Goal: Task Accomplishment & Management: Manage account settings

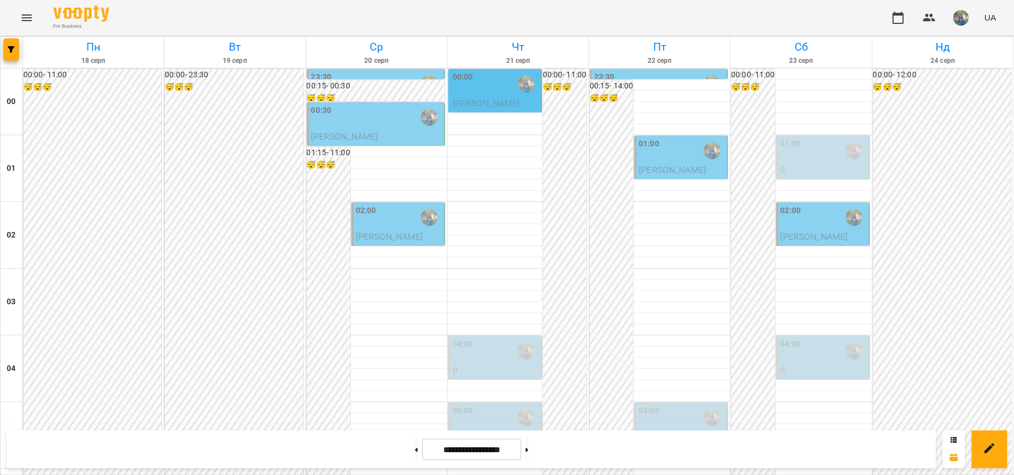
scroll to position [594, 0]
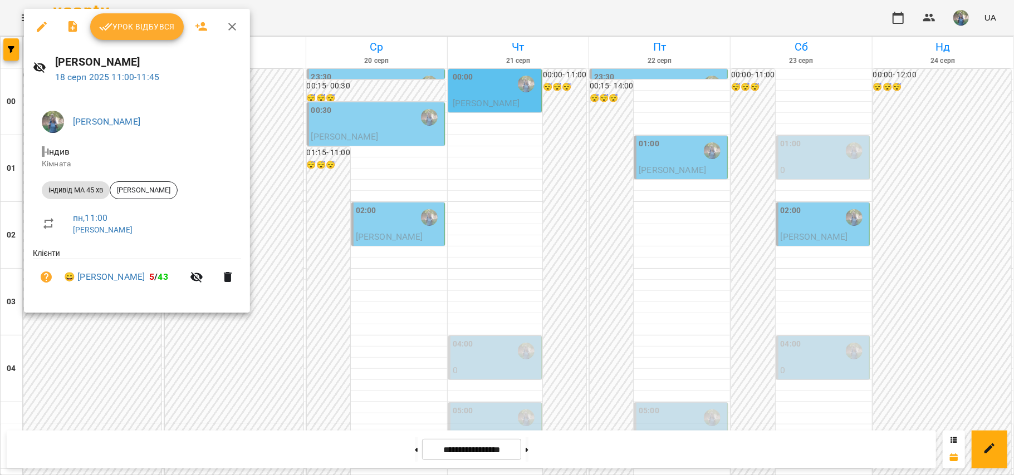
click at [125, 36] on button "Урок відбувся" at bounding box center [137, 26] width 94 height 27
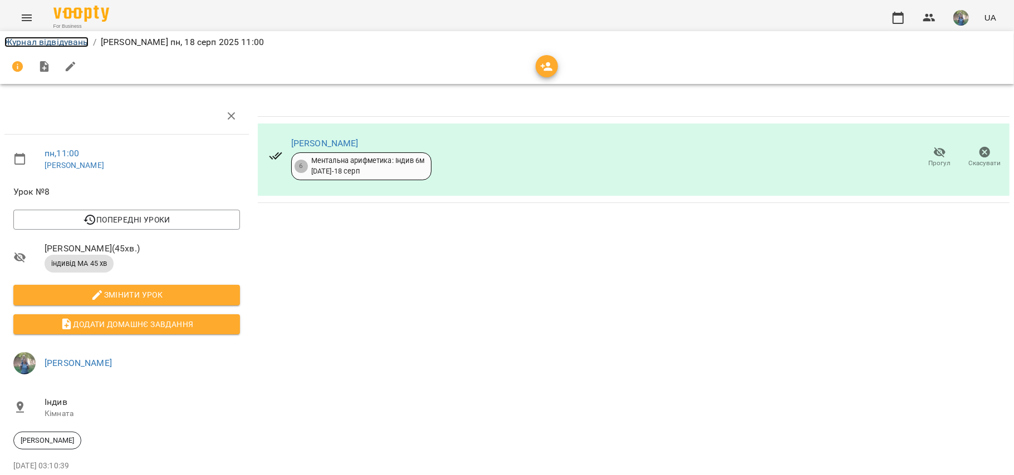
click at [37, 45] on link "Журнал відвідувань" at bounding box center [46, 42] width 84 height 11
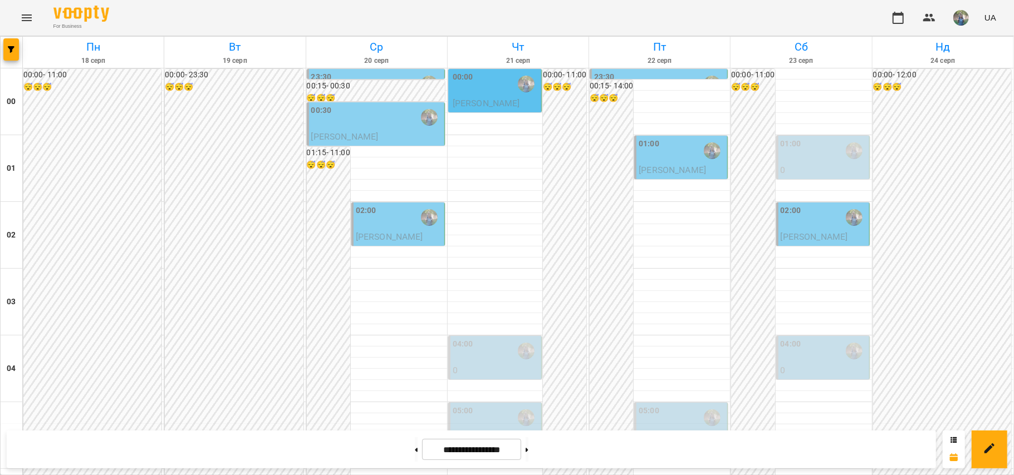
scroll to position [891, 0]
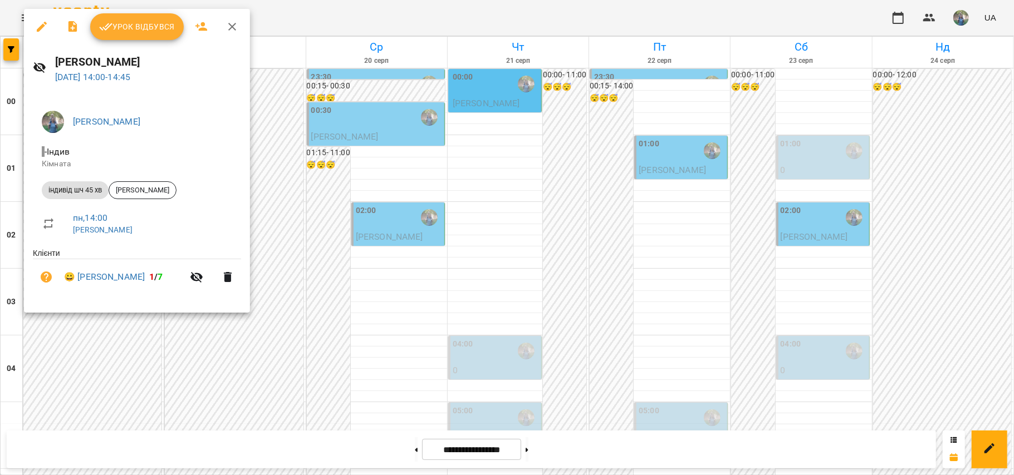
click at [208, 366] on div at bounding box center [507, 237] width 1014 height 475
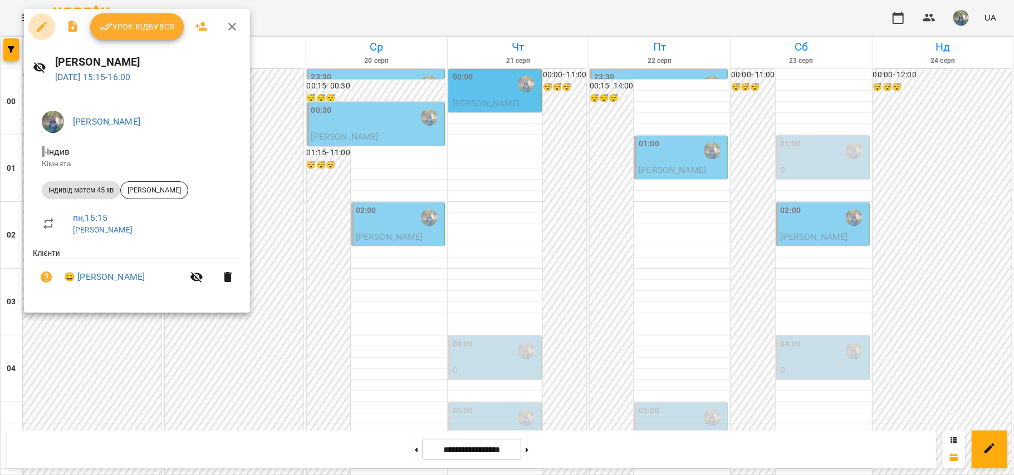
click at [41, 27] on icon "button" at bounding box center [42, 27] width 10 height 10
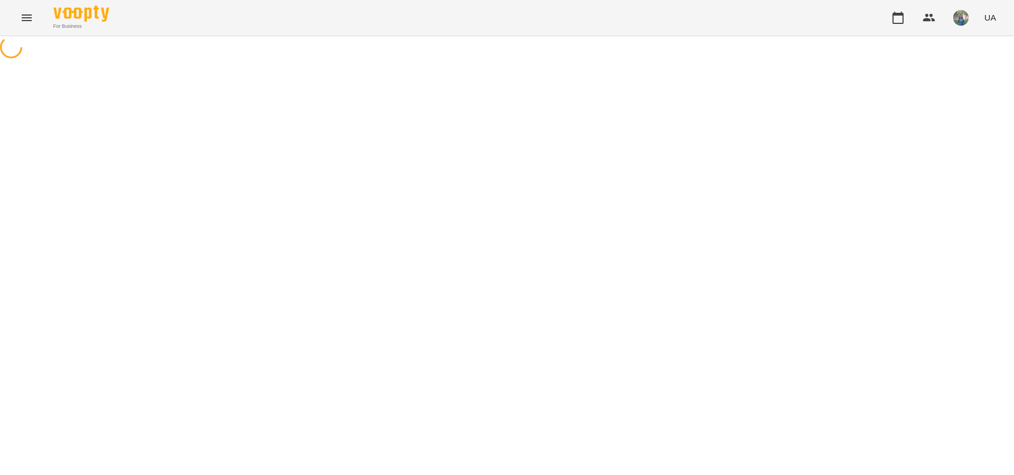
select select "**********"
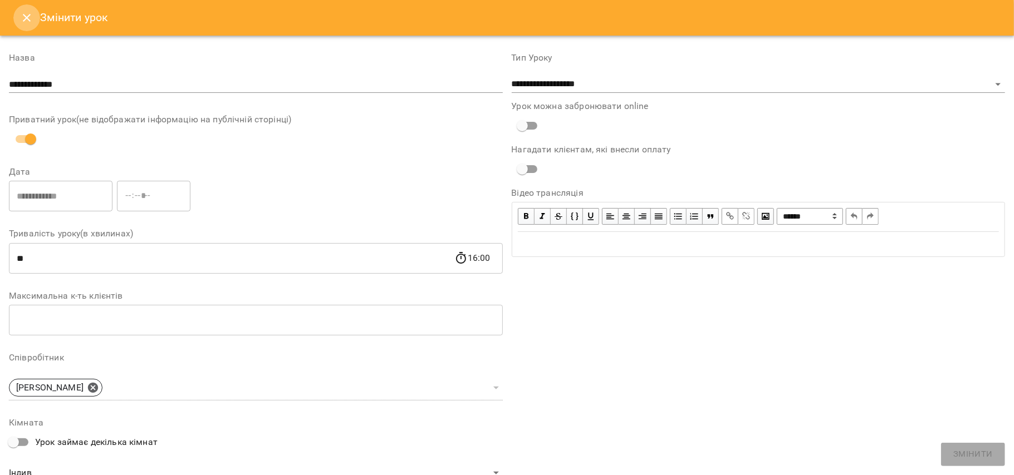
click at [35, 22] on button "Close" at bounding box center [26, 17] width 27 height 27
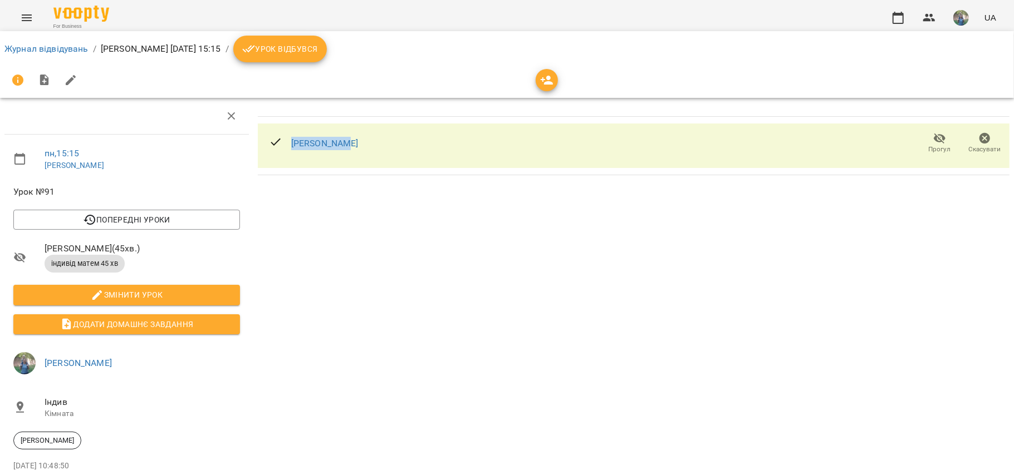
drag, startPoint x: 348, startPoint y: 140, endPoint x: 275, endPoint y: 145, distance: 73.1
click at [275, 145] on div "[PERSON_NAME]" at bounding box center [634, 146] width 752 height 45
copy link "[PERSON_NAME]"
click at [50, 52] on link "Журнал відвідувань" at bounding box center [46, 48] width 84 height 11
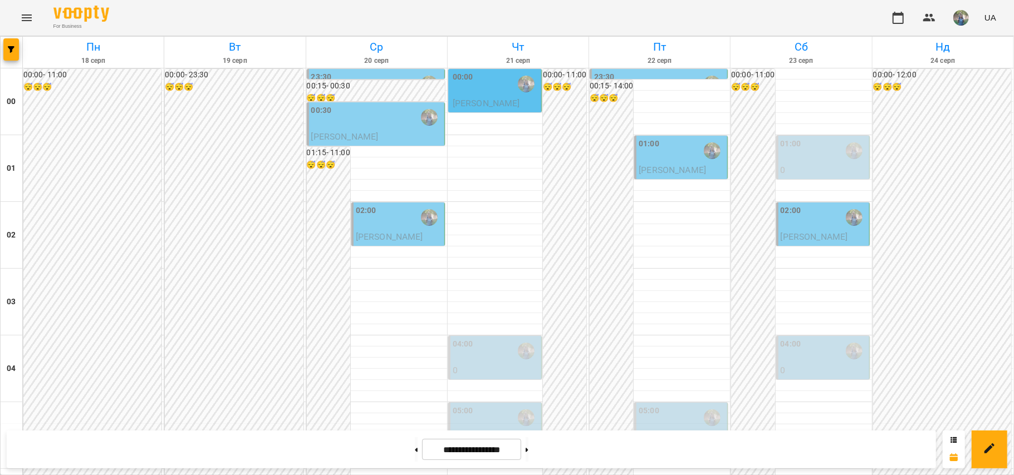
scroll to position [816, 0]
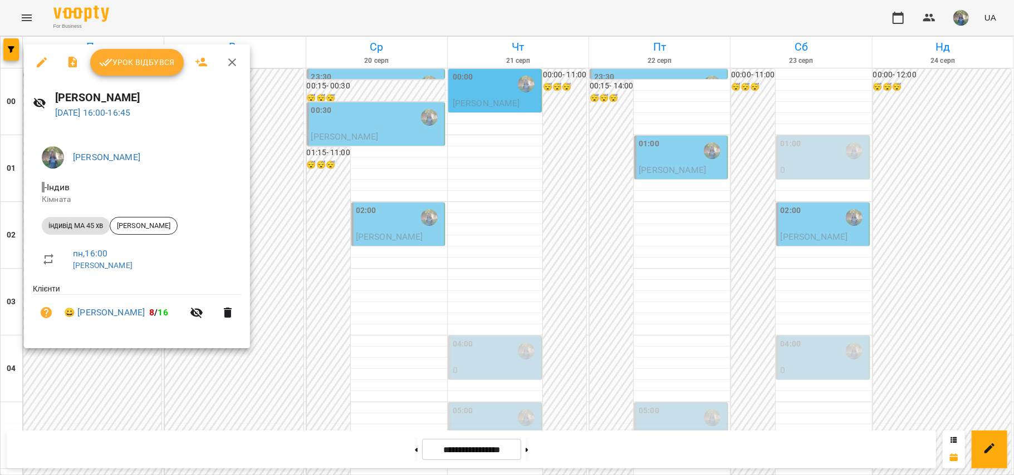
click at [182, 413] on div at bounding box center [507, 237] width 1014 height 475
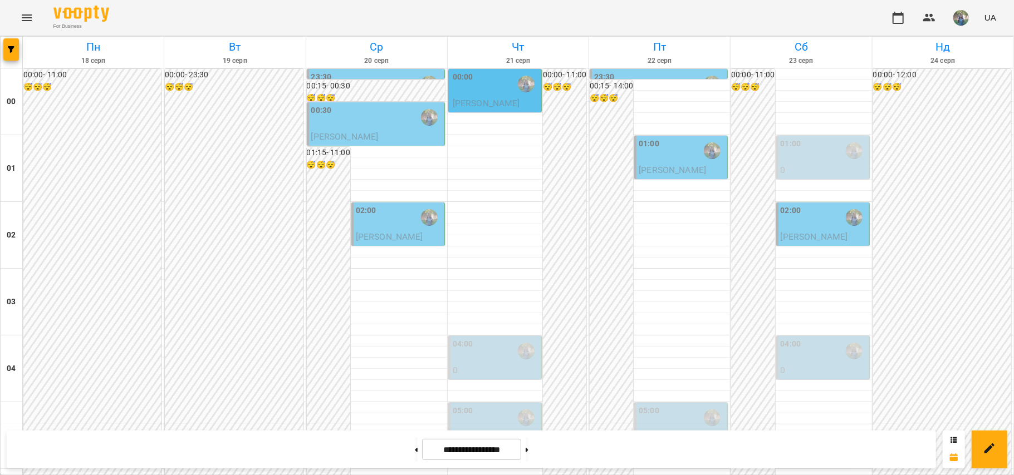
scroll to position [1114, 0]
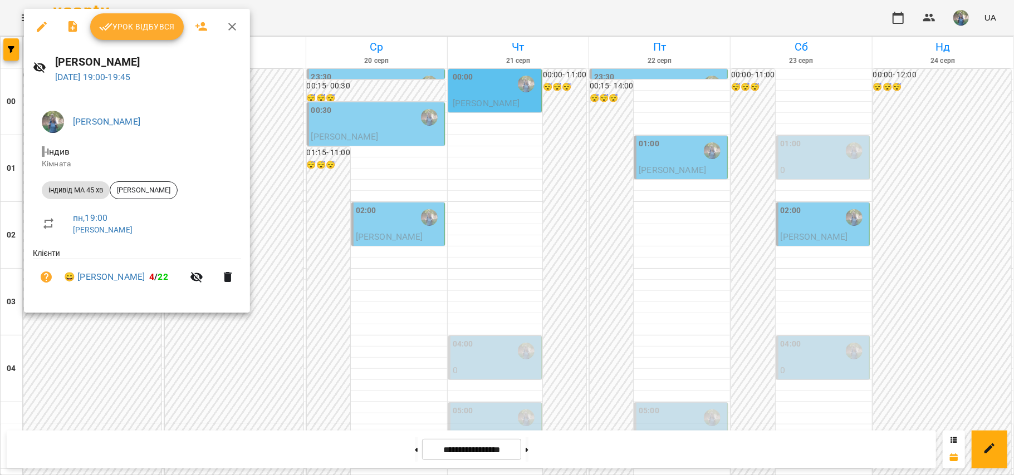
click at [172, 363] on div at bounding box center [507, 237] width 1014 height 475
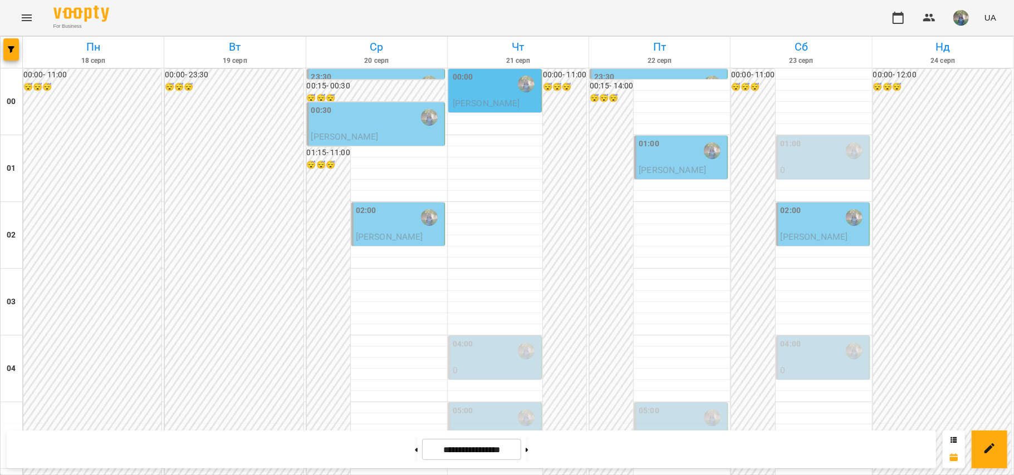
scroll to position [1246, 0]
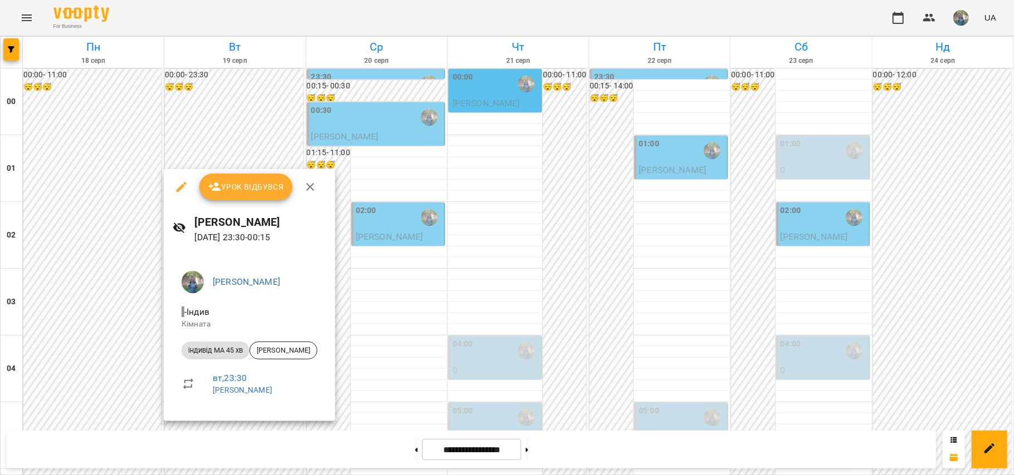
click at [179, 190] on icon "button" at bounding box center [181, 187] width 10 height 10
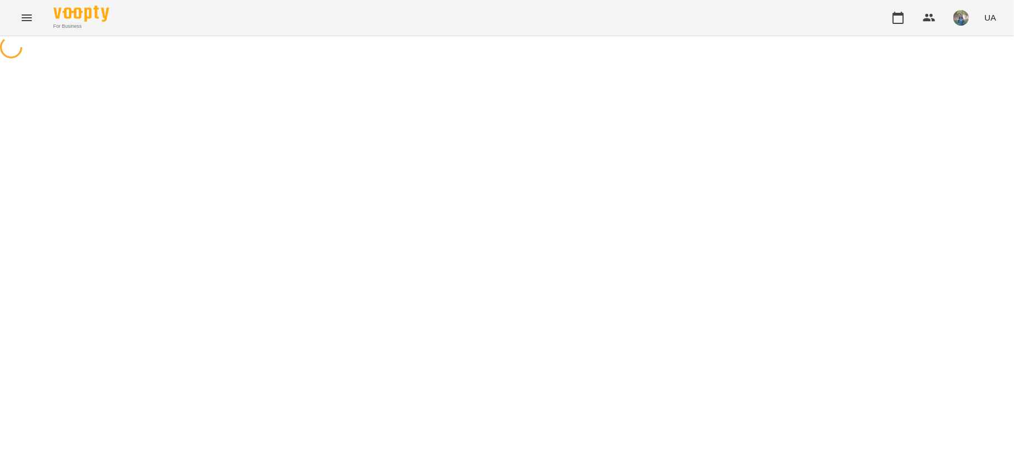
select select "**********"
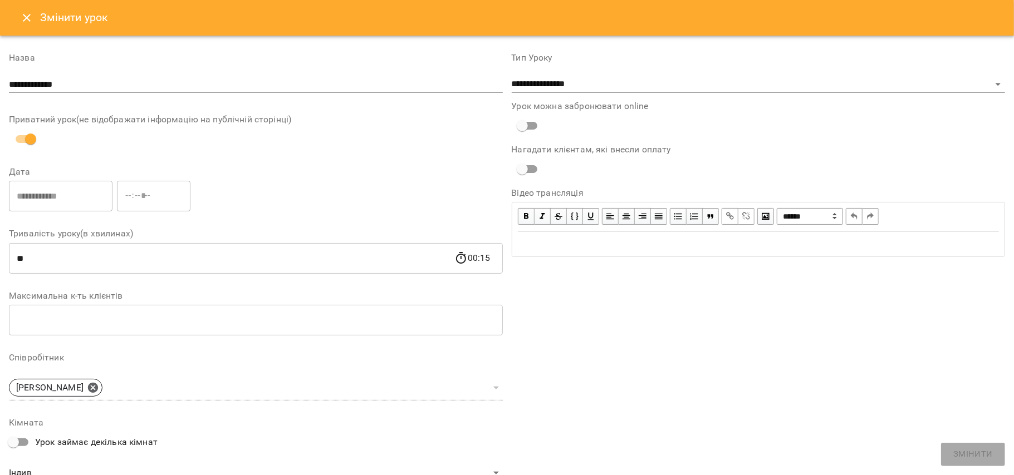
click at [28, 22] on icon "Close" at bounding box center [26, 17] width 13 height 13
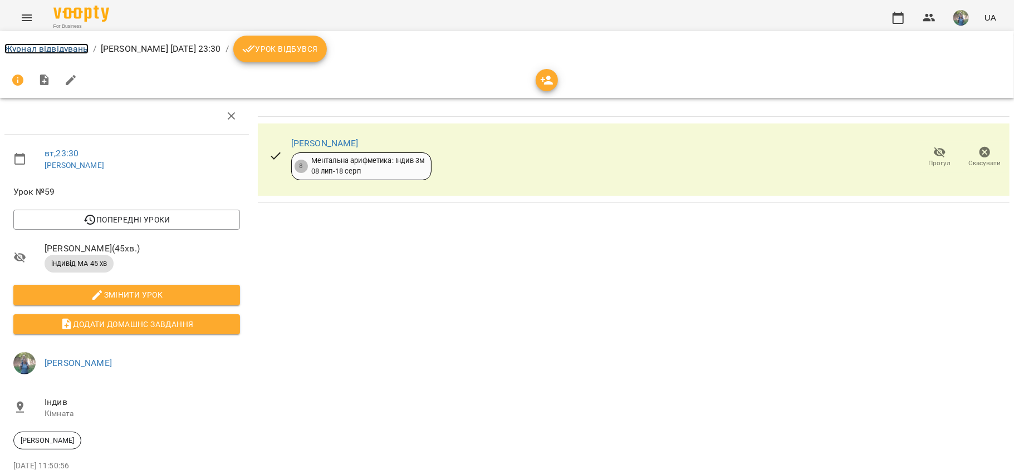
click at [43, 50] on link "Журнал відвідувань" at bounding box center [46, 48] width 84 height 11
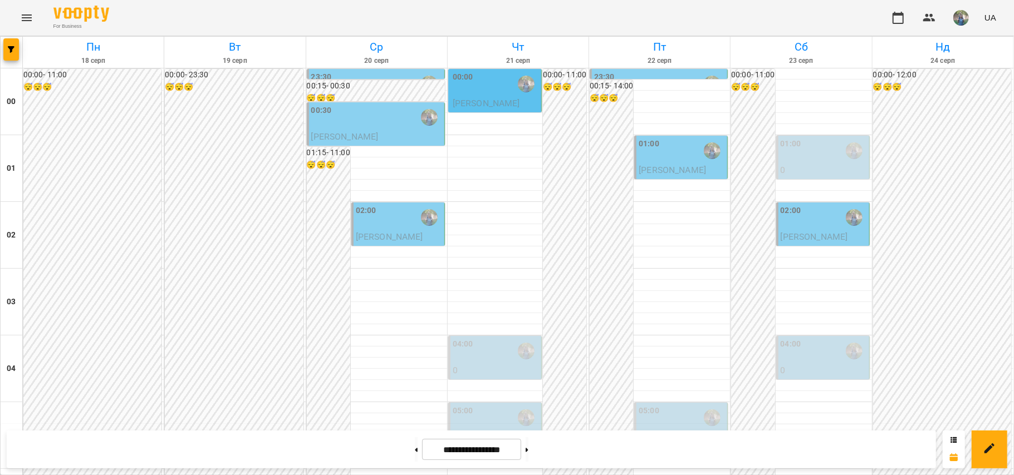
scroll to position [742, 0]
click at [470, 454] on input "**********" at bounding box center [471, 450] width 99 height 22
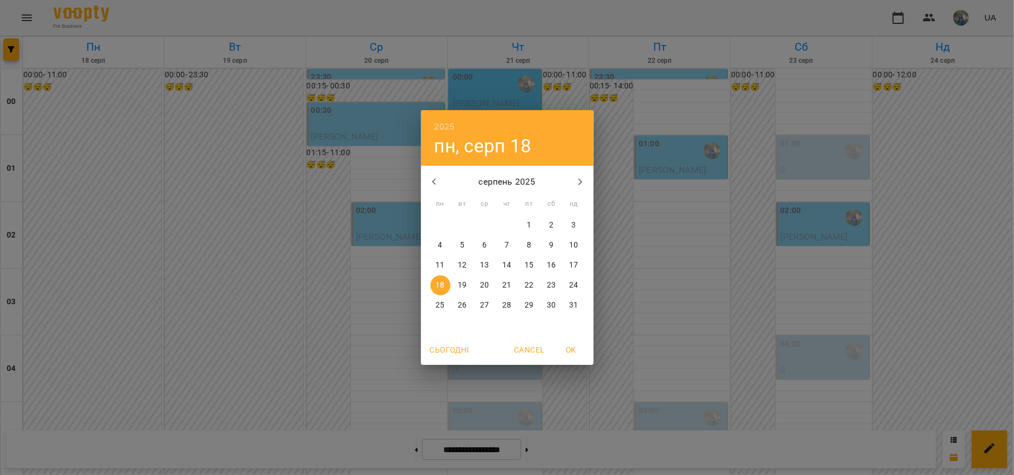
click at [440, 178] on icon "button" at bounding box center [434, 181] width 13 height 13
click at [441, 178] on button "button" at bounding box center [434, 182] width 27 height 27
click at [430, 178] on icon "button" at bounding box center [434, 181] width 13 height 13
click at [461, 250] on p "6" at bounding box center [462, 245] width 4 height 11
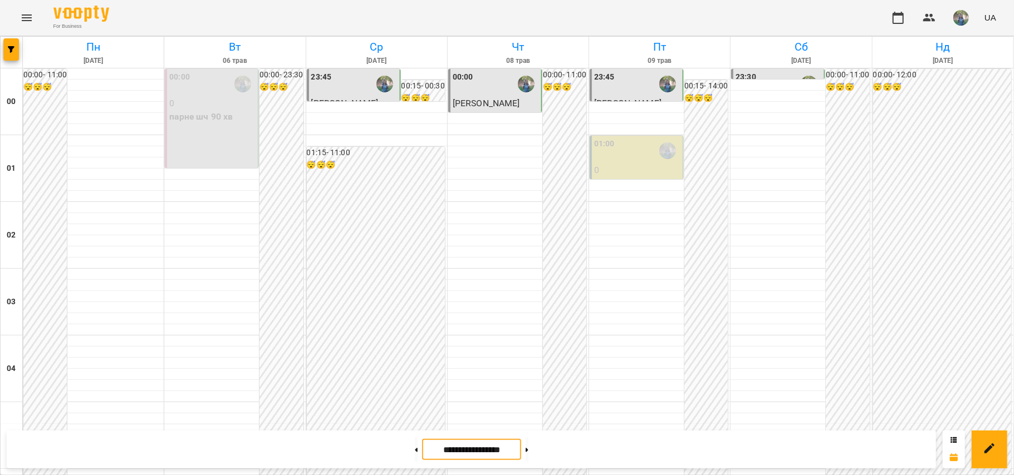
scroll to position [1188, 0]
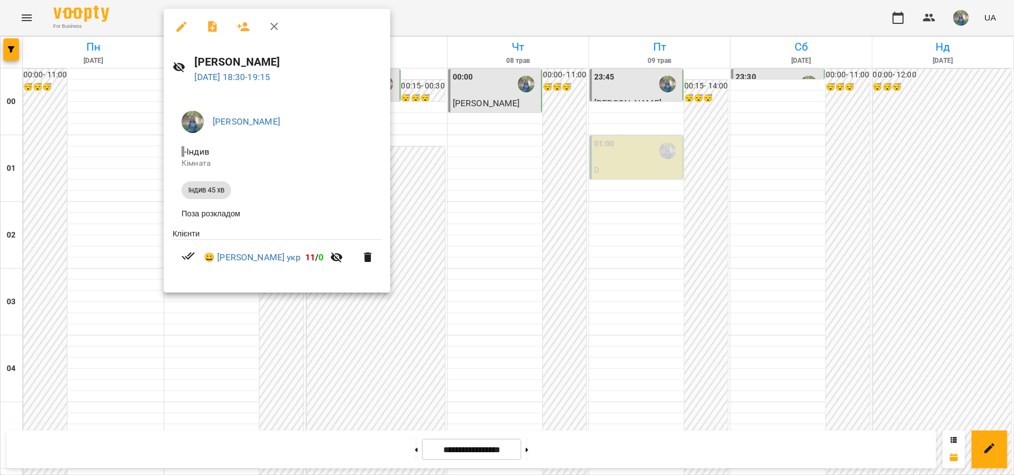
drag, startPoint x: 220, startPoint y: 246, endPoint x: 306, endPoint y: 252, distance: 86.0
click at [306, 252] on li "😀 [PERSON_NAME] укр 11 / 0" at bounding box center [277, 258] width 209 height 36
copy link "[PERSON_NAME] укр"
click at [400, 320] on div at bounding box center [507, 237] width 1014 height 475
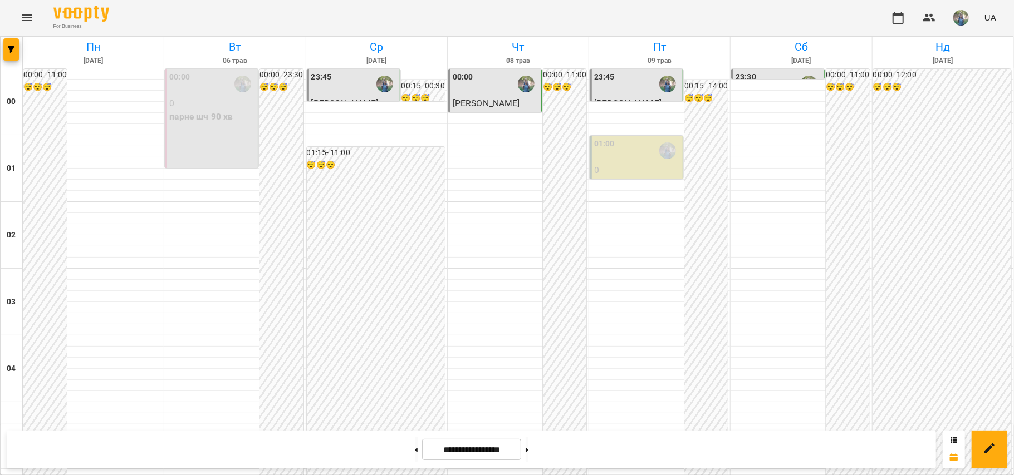
click at [473, 450] on input "**********" at bounding box center [471, 450] width 99 height 22
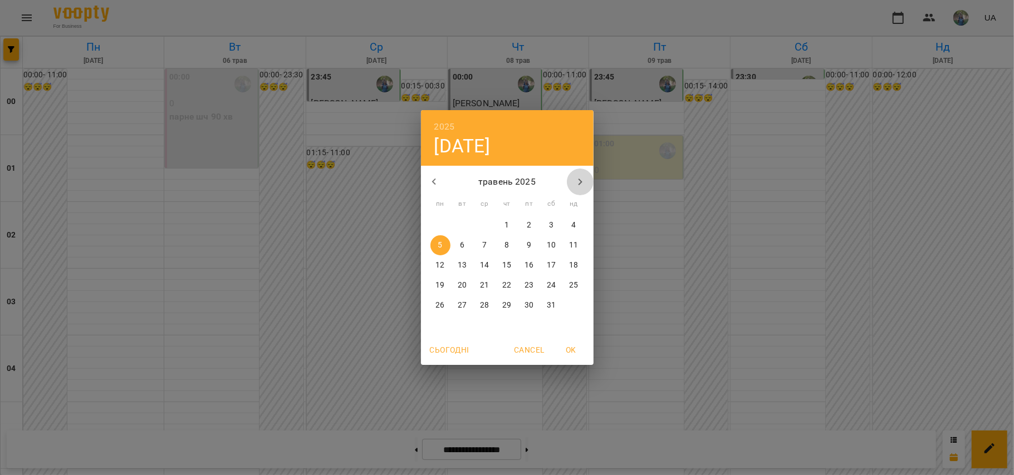
click at [576, 183] on icon "button" at bounding box center [579, 181] width 13 height 13
click at [579, 180] on icon "button" at bounding box center [580, 182] width 4 height 7
click at [442, 285] on p "18" at bounding box center [439, 285] width 9 height 11
type input "**********"
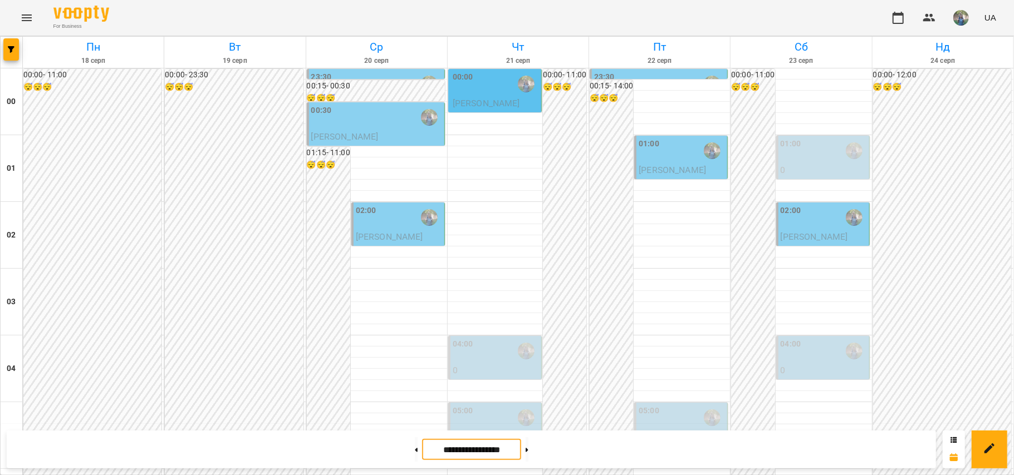
scroll to position [891, 0]
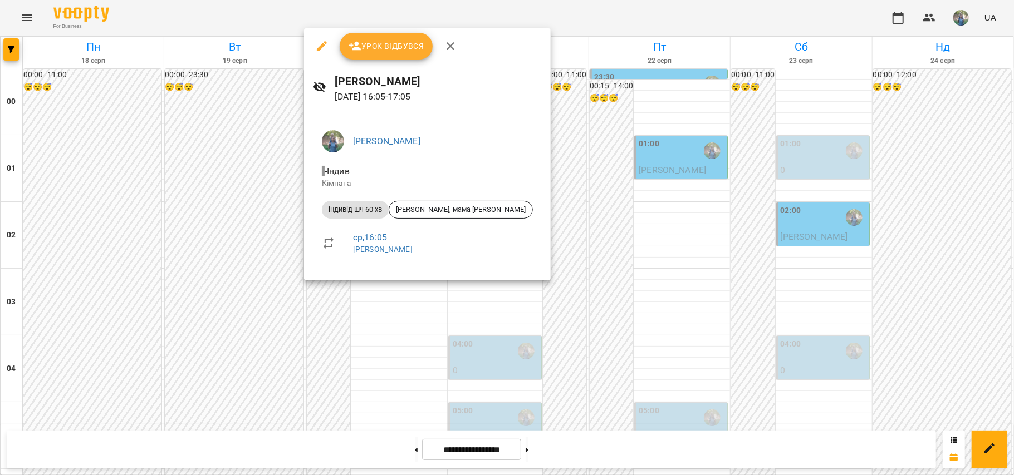
click at [327, 47] on icon "button" at bounding box center [321, 46] width 13 height 13
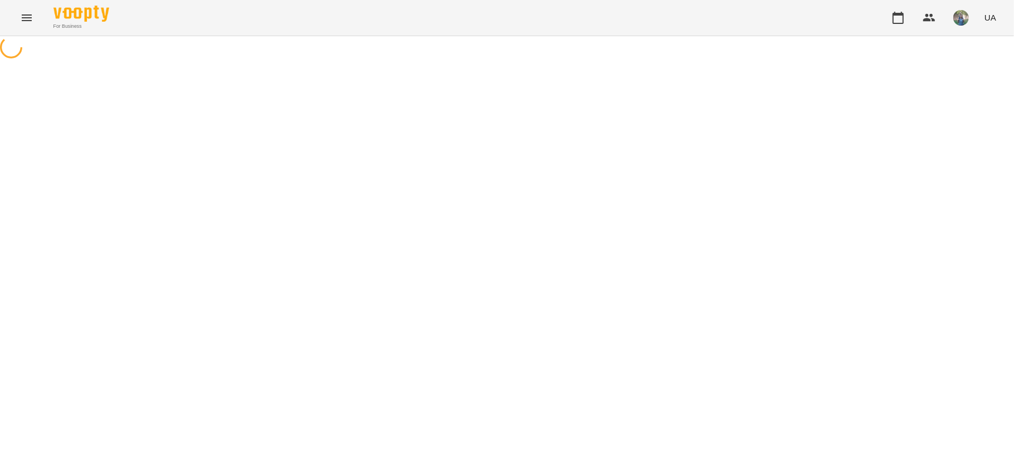
select select "**********"
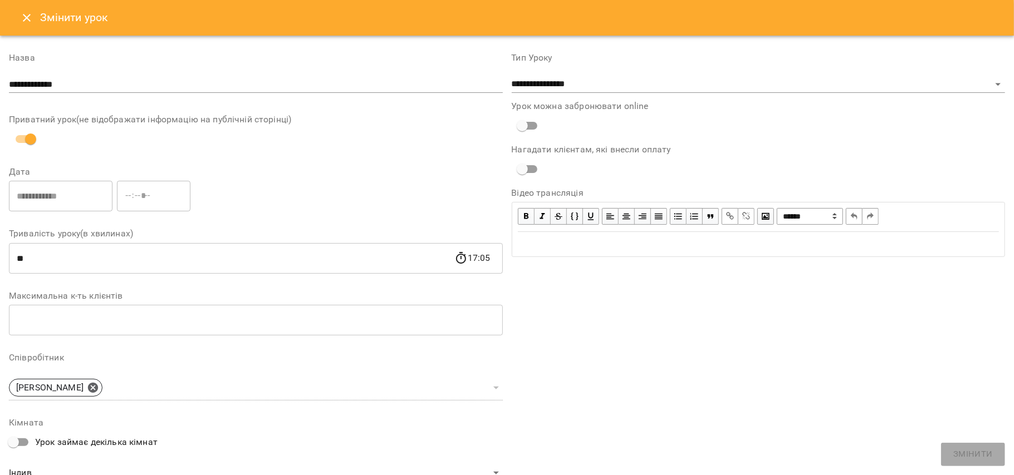
click at [25, 20] on icon "Close" at bounding box center [26, 17] width 13 height 13
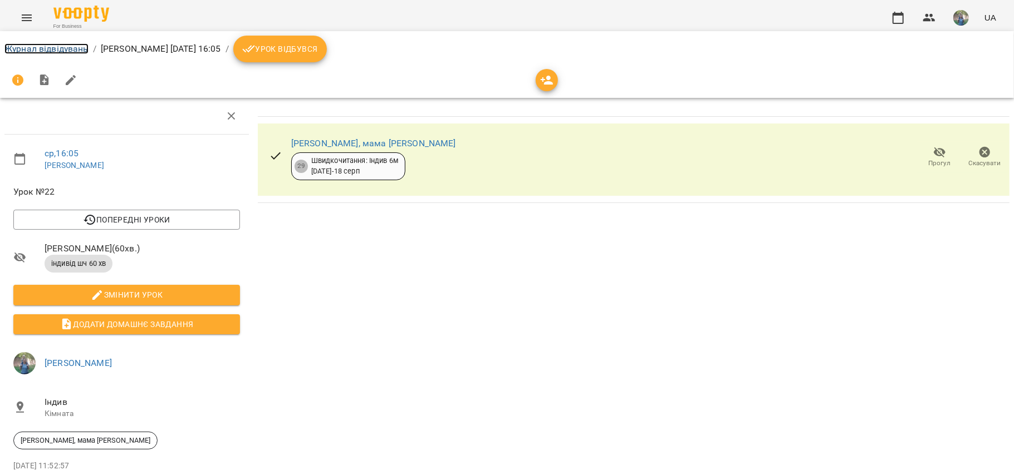
click at [62, 47] on link "Журнал відвідувань" at bounding box center [46, 48] width 84 height 11
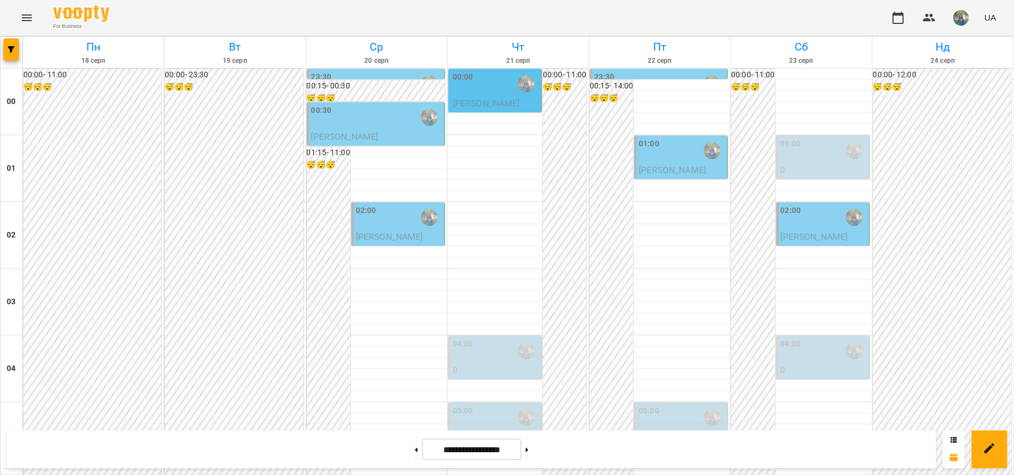
scroll to position [668, 0]
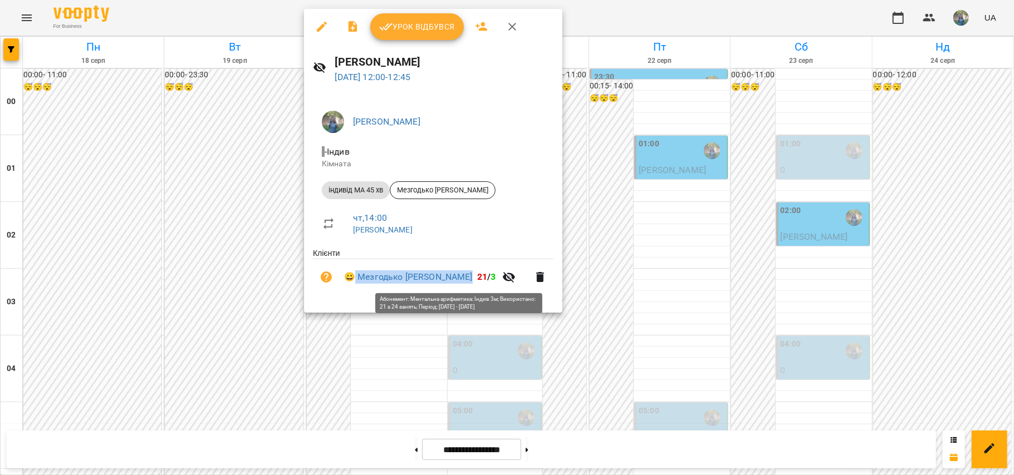
drag, startPoint x: 355, startPoint y: 266, endPoint x: 450, endPoint y: 275, distance: 95.1
click at [450, 275] on li "😀 Мезгодько [PERSON_NAME] 21 / 3" at bounding box center [433, 277] width 241 height 36
copy link "Мезгодько [PERSON_NAME]"
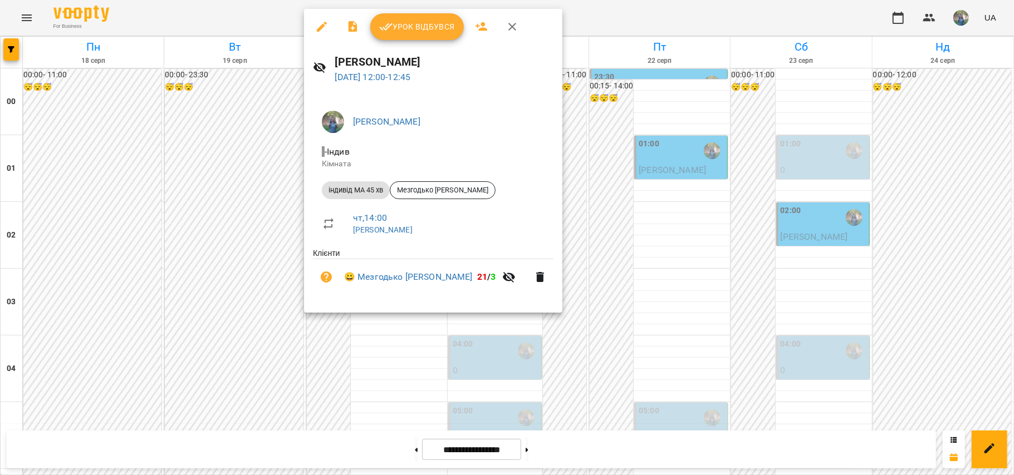
click at [544, 450] on div at bounding box center [507, 237] width 1014 height 475
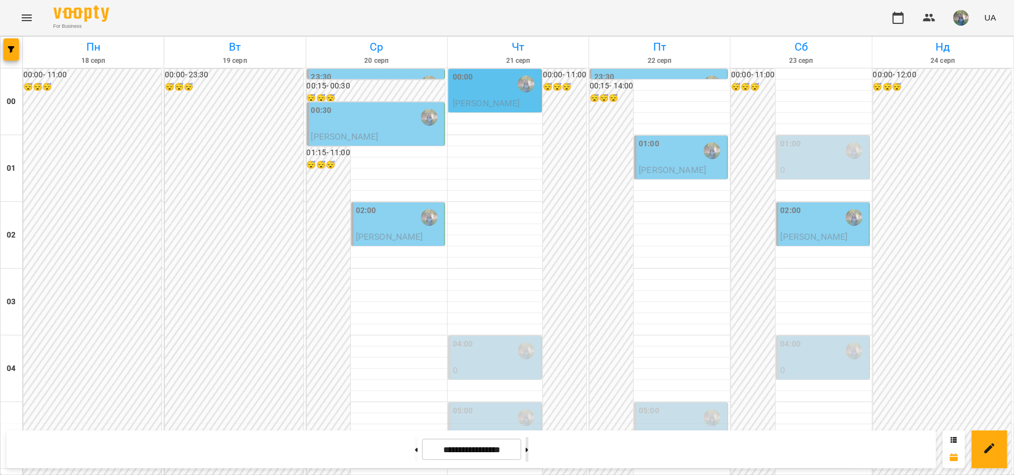
click at [528, 450] on button at bounding box center [527, 450] width 3 height 24
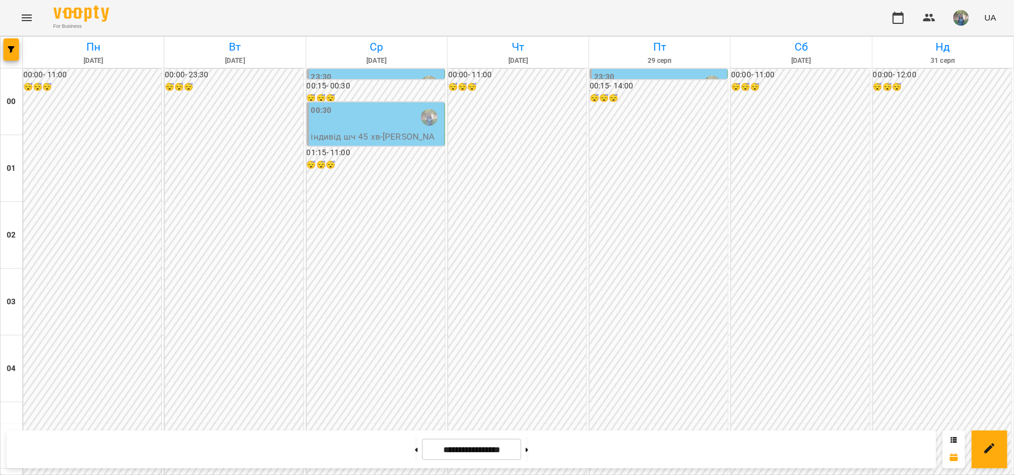
scroll to position [742, 0]
click at [415, 450] on icon at bounding box center [416, 450] width 3 height 4
type input "**********"
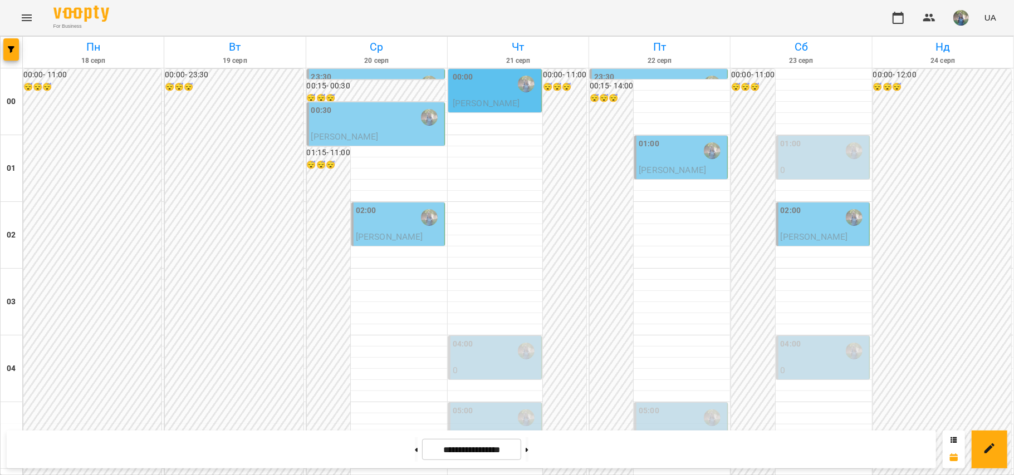
scroll to position [1188, 0]
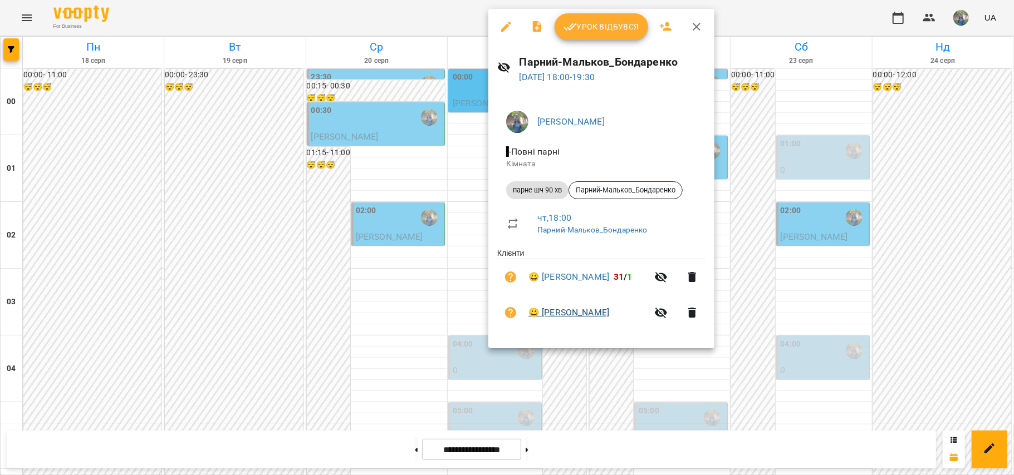
drag, startPoint x: 631, startPoint y: 314, endPoint x: 546, endPoint y: 313, distance: 85.8
click at [546, 313] on span "😀 [PERSON_NAME]" at bounding box center [587, 312] width 119 height 13
copy link "[PERSON_NAME]"
click at [504, 29] on icon "button" at bounding box center [506, 27] width 10 height 10
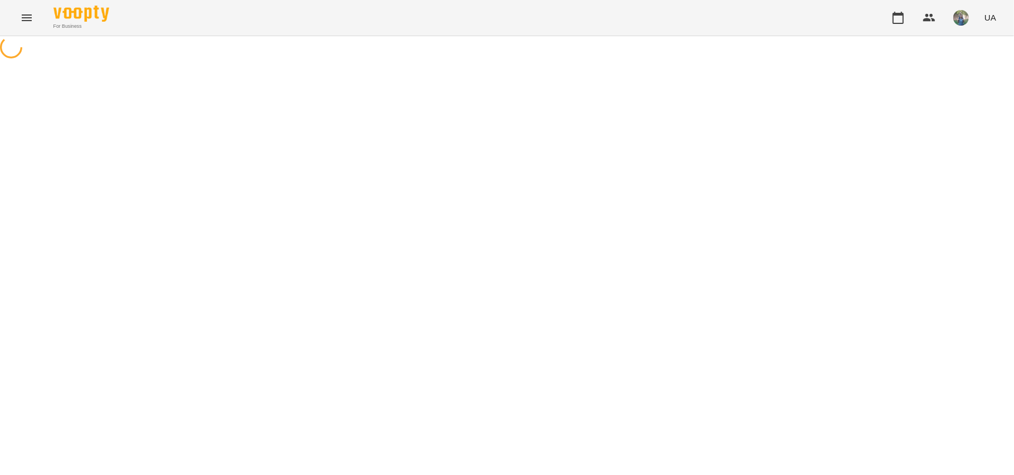
select select "**********"
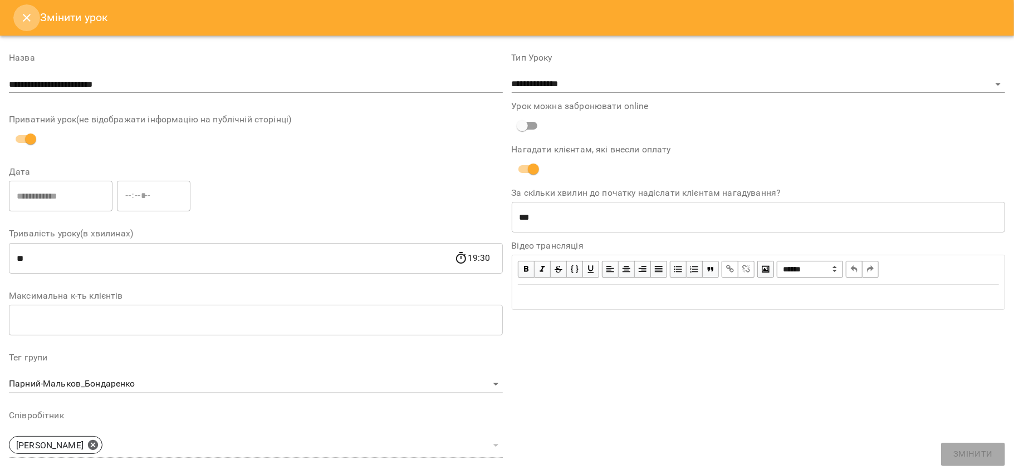
click at [24, 13] on icon "Close" at bounding box center [26, 17] width 13 height 13
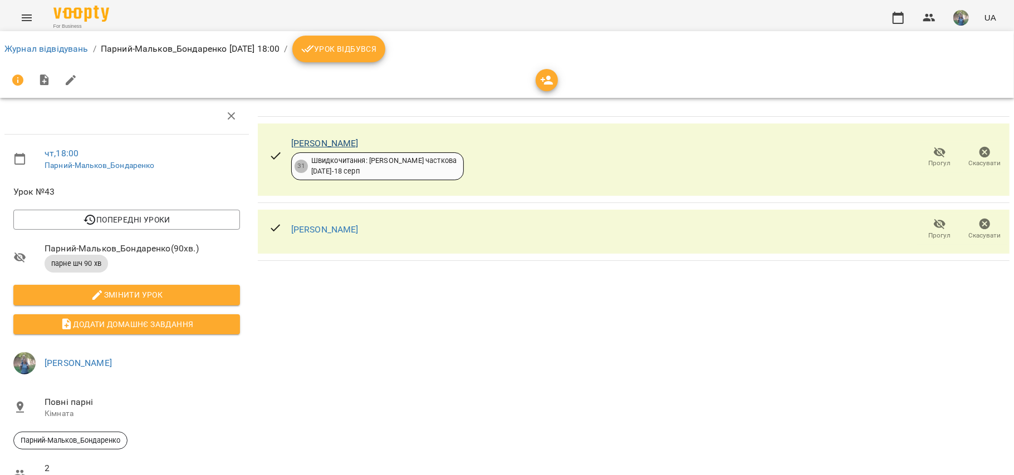
drag, startPoint x: 400, startPoint y: 143, endPoint x: 290, endPoint y: 143, distance: 110.2
click at [291, 143] on div "[PERSON_NAME]" at bounding box center [377, 143] width 173 height 13
copy link "[PERSON_NAME]"
drag, startPoint x: 163, startPoint y: 168, endPoint x: 42, endPoint y: 168, distance: 120.8
click at [42, 168] on li "чт , 18:00 Парний-Мальков_Бондаренко" at bounding box center [126, 159] width 244 height 40
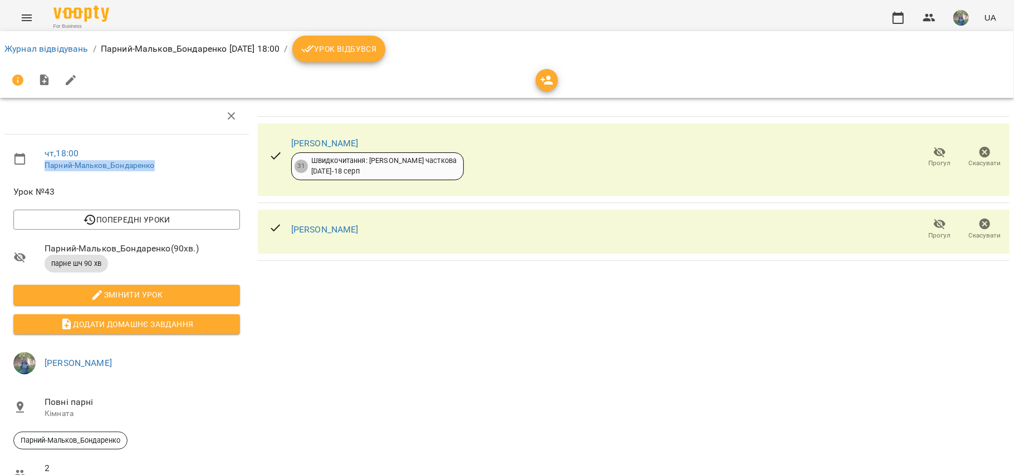
copy link "Парний-Мальков_Бондаренко"
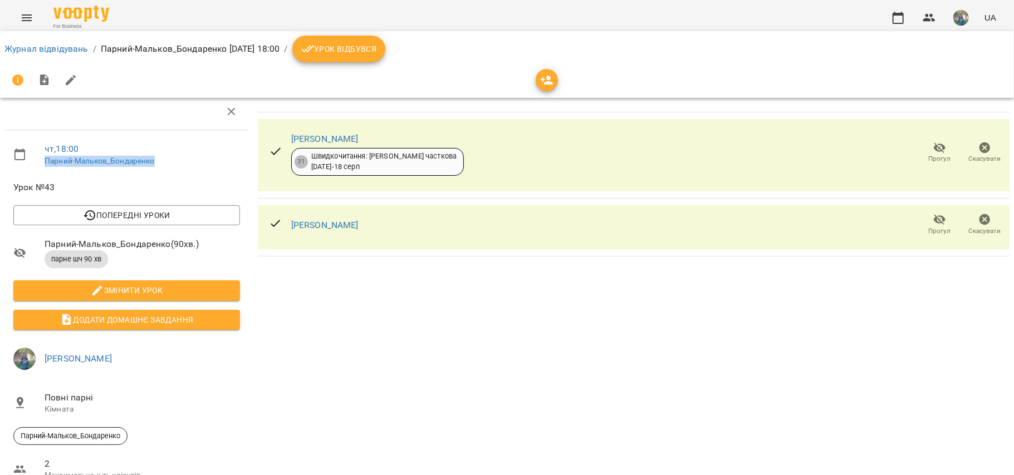
scroll to position [74, 0]
click at [32, 47] on link "Журнал відвідувань" at bounding box center [46, 48] width 84 height 11
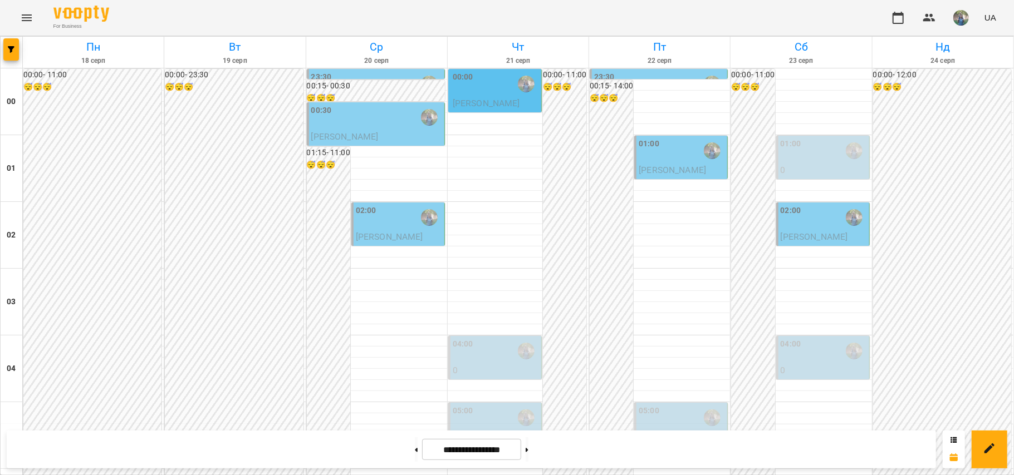
click at [379, 219] on div "02:00" at bounding box center [399, 218] width 86 height 26
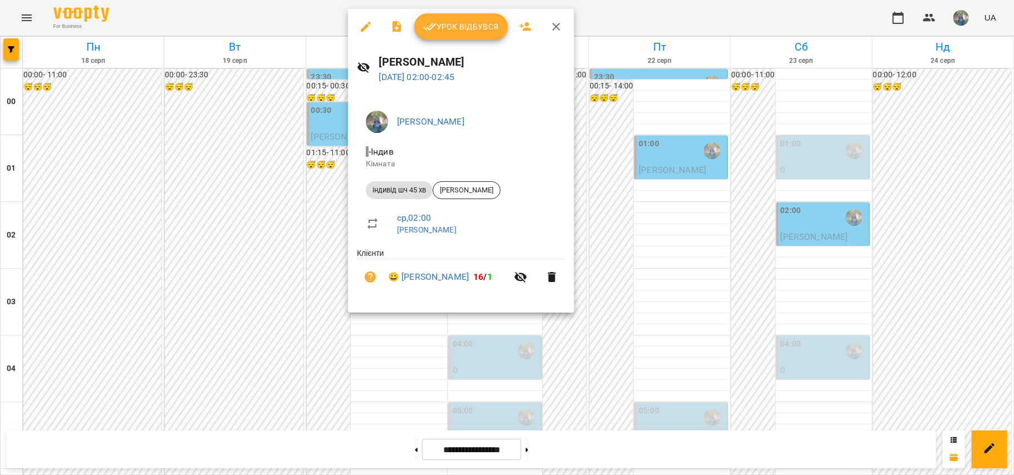
click at [800, 236] on div at bounding box center [507, 237] width 1014 height 475
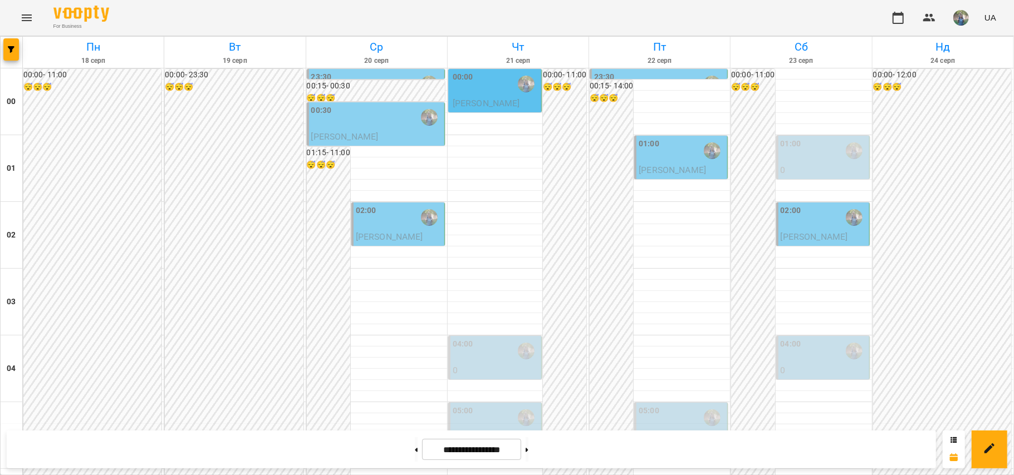
click at [802, 239] on span "[PERSON_NAME]" at bounding box center [814, 237] width 67 height 11
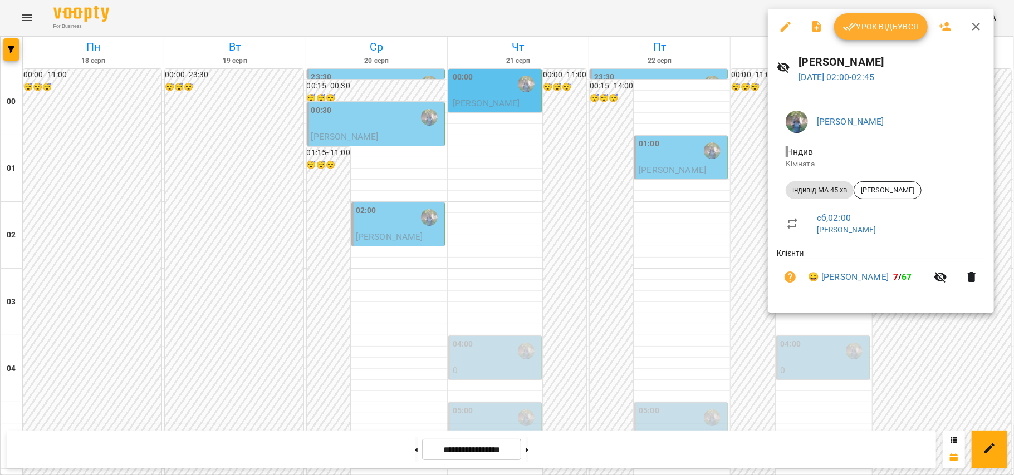
click at [664, 270] on div at bounding box center [507, 237] width 1014 height 475
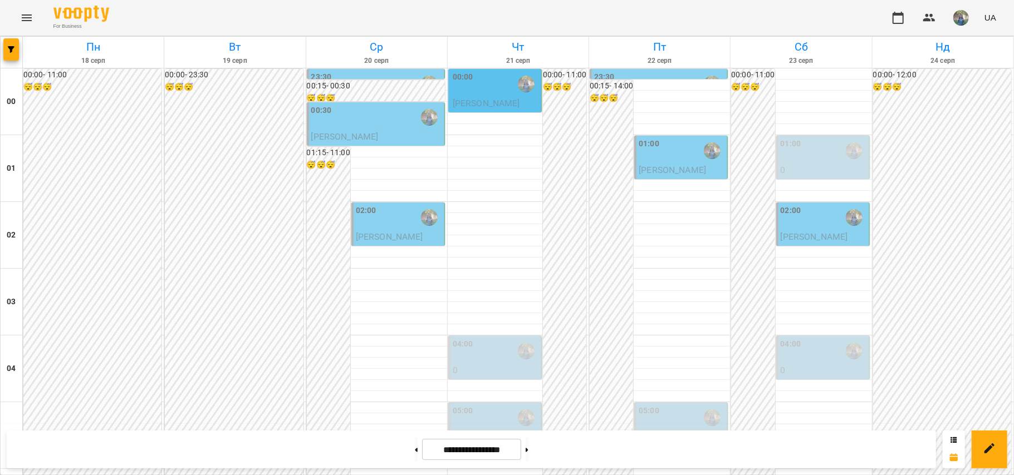
click at [479, 91] on div "00:00" at bounding box center [496, 84] width 86 height 26
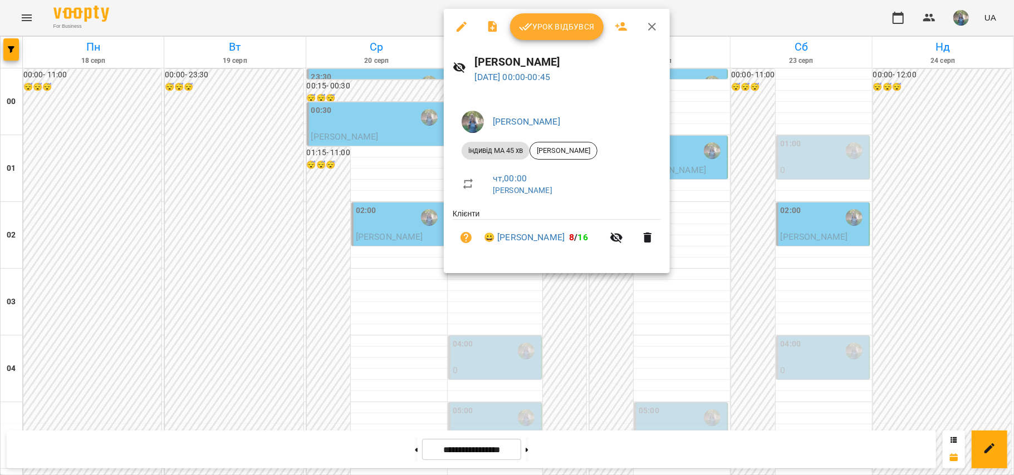
click at [685, 356] on div at bounding box center [507, 237] width 1014 height 475
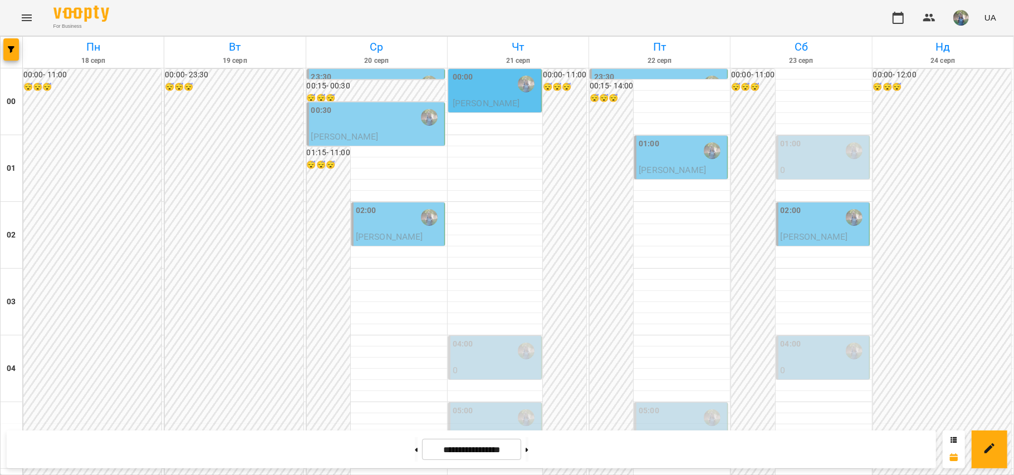
click at [408, 130] on p "[PERSON_NAME]" at bounding box center [376, 136] width 131 height 13
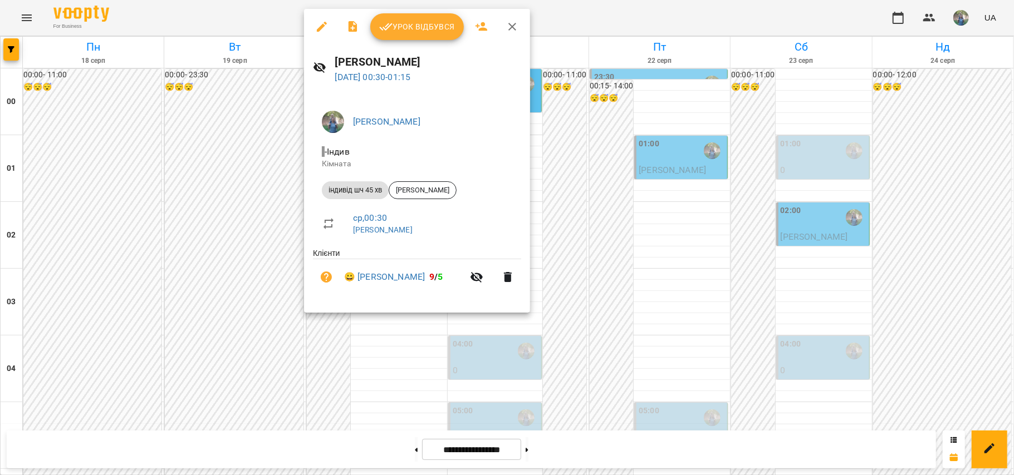
click at [637, 282] on div at bounding box center [507, 237] width 1014 height 475
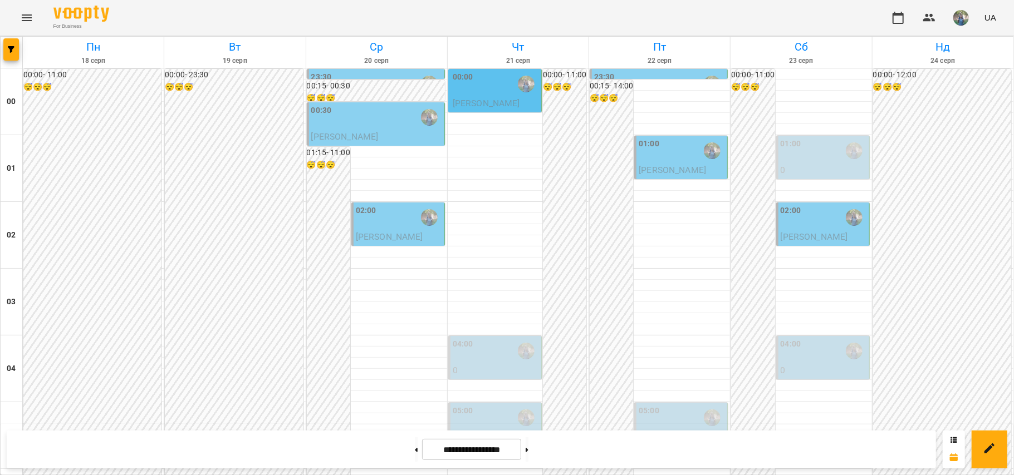
scroll to position [742, 0]
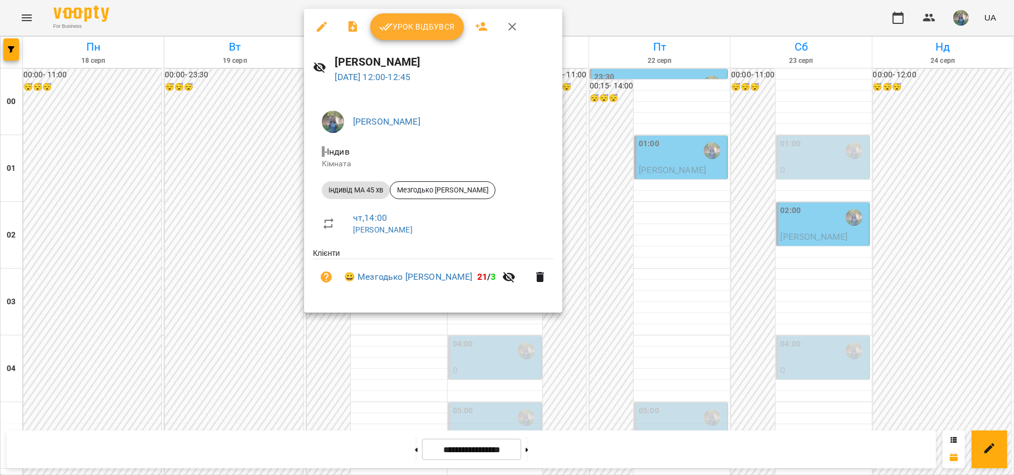
click at [659, 224] on div at bounding box center [507, 237] width 1014 height 475
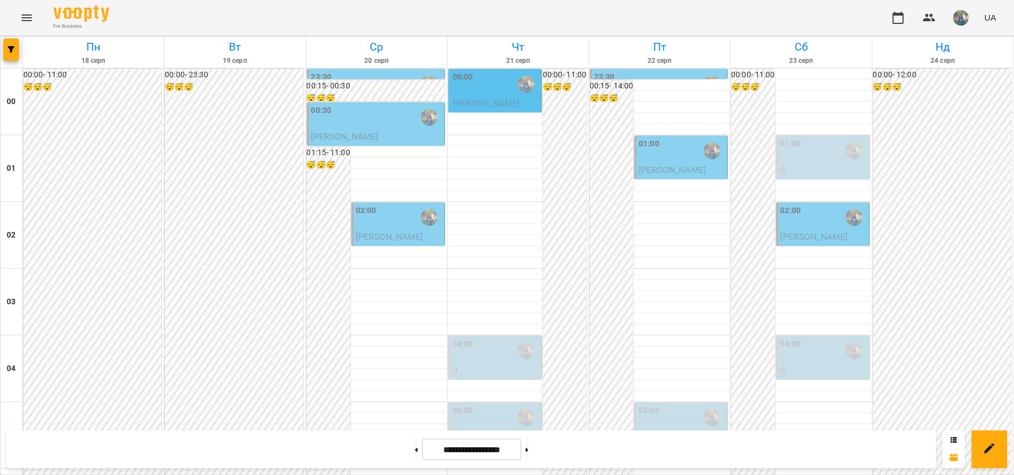
scroll to position [816, 0]
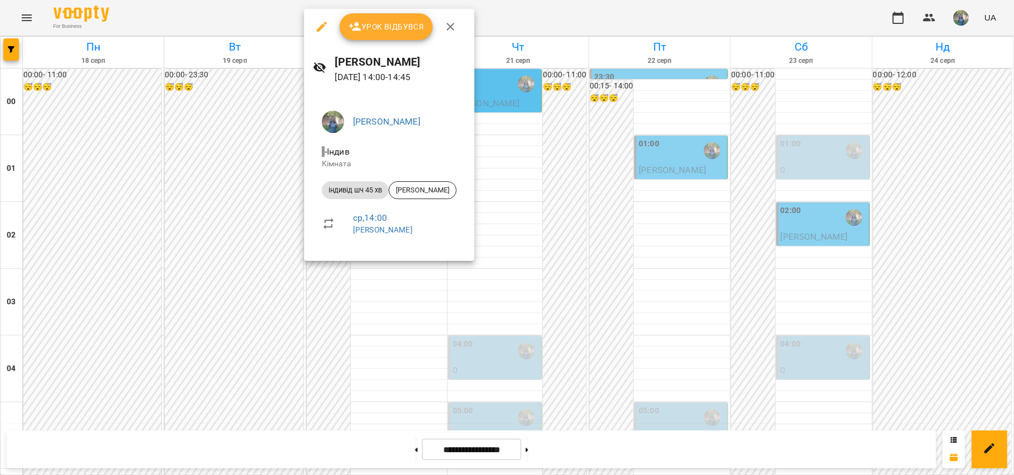
click at [666, 125] on div at bounding box center [507, 237] width 1014 height 475
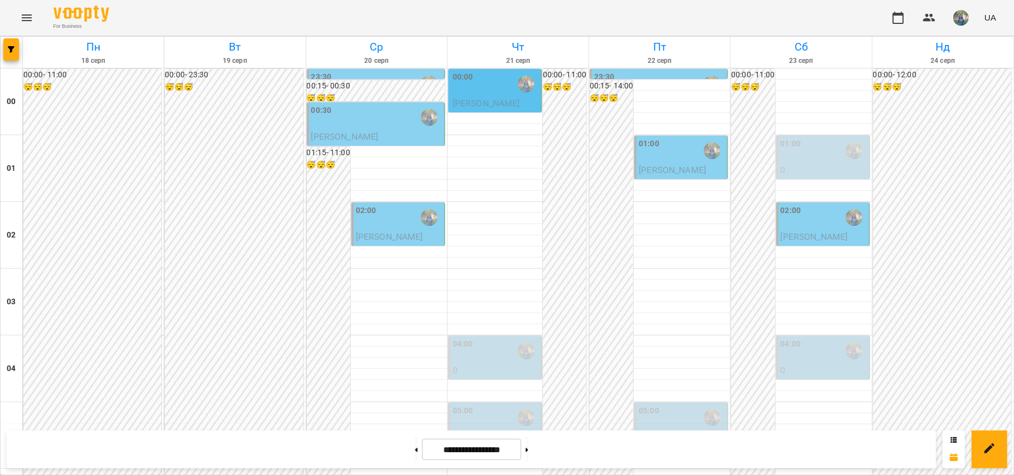
scroll to position [965, 0]
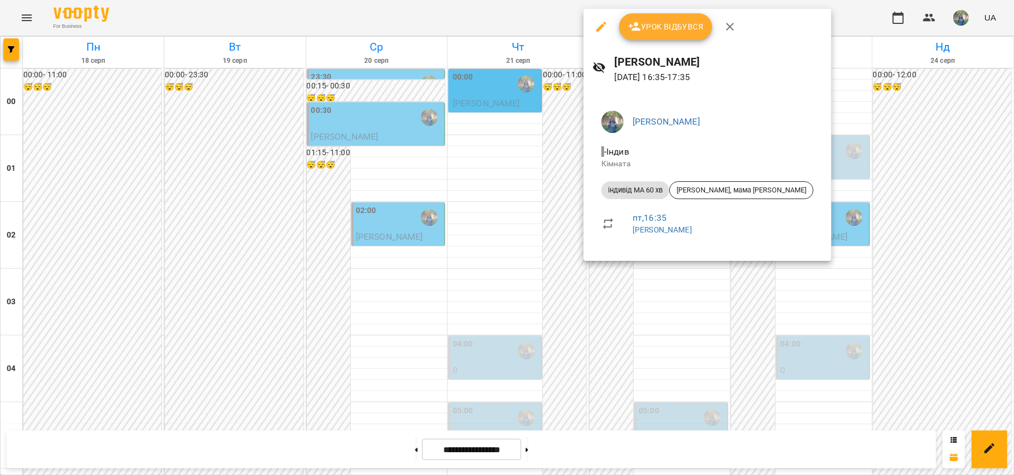
click at [543, 234] on div at bounding box center [507, 237] width 1014 height 475
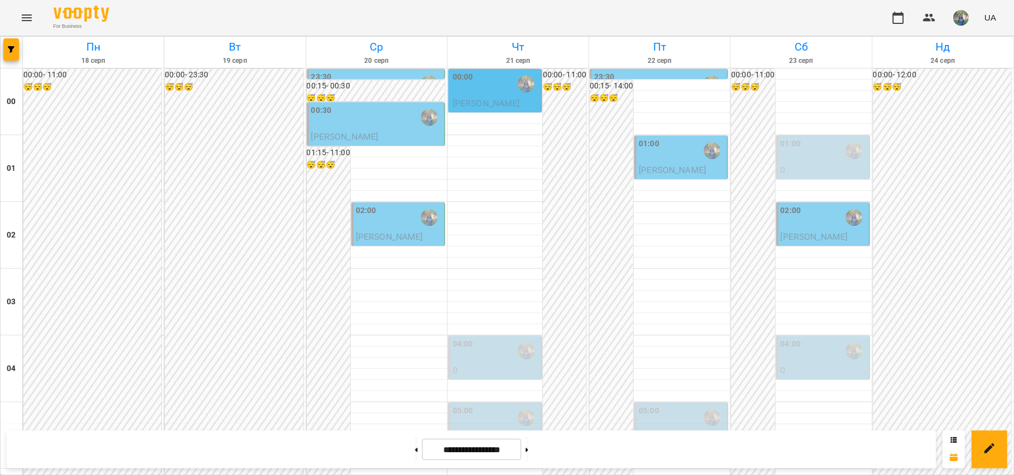
scroll to position [1039, 0]
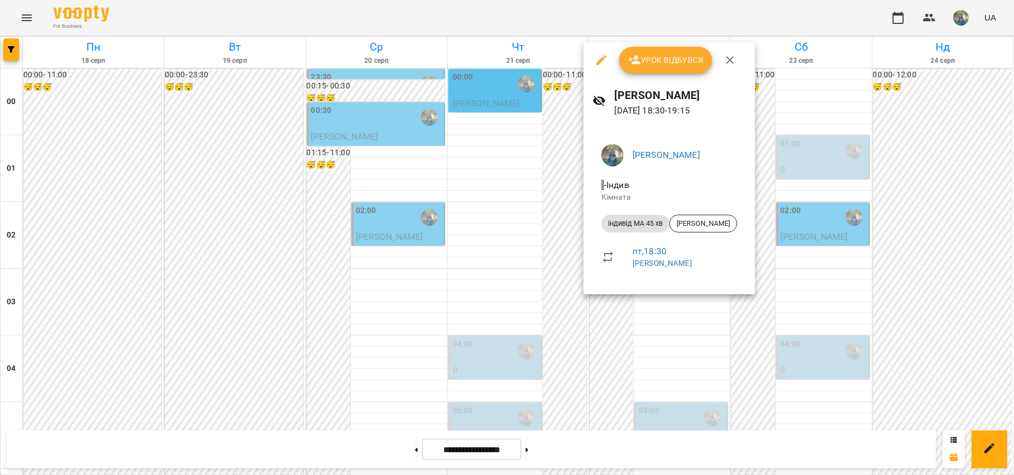
click at [356, 296] on div at bounding box center [507, 237] width 1014 height 475
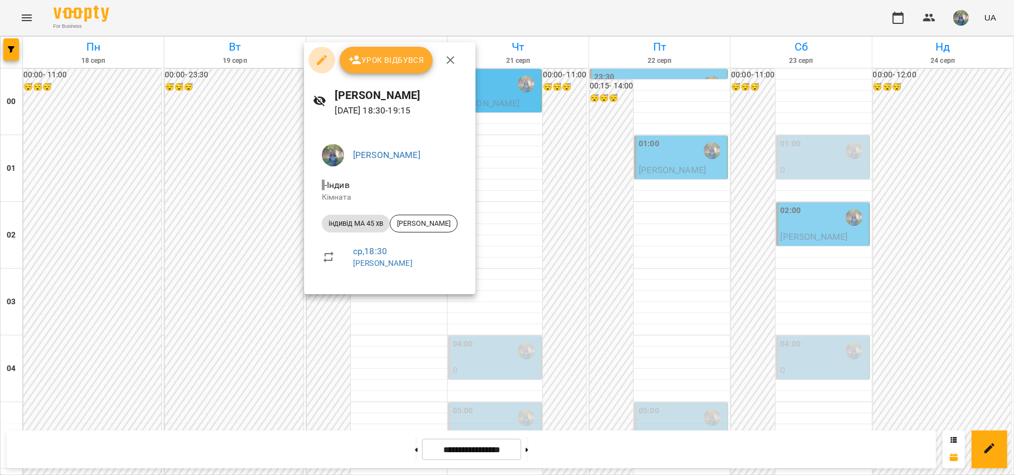
click at [323, 65] on icon "button" at bounding box center [321, 59] width 13 height 13
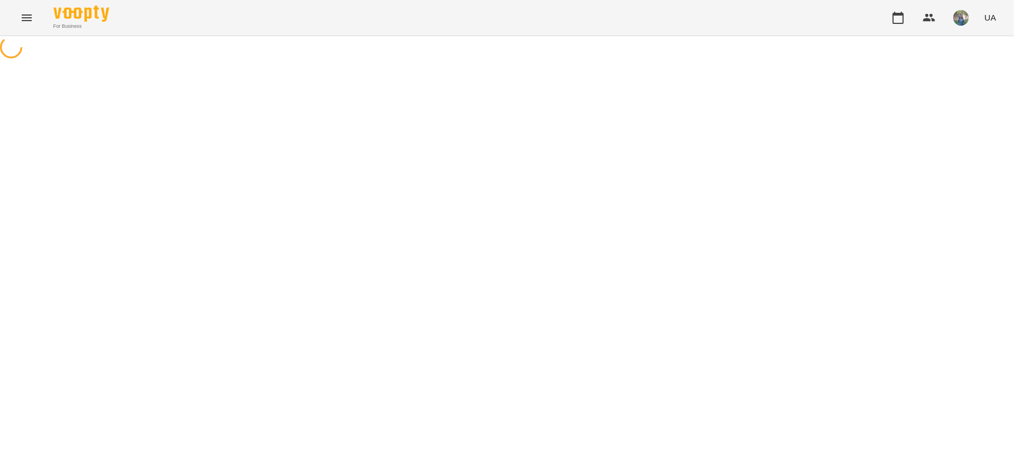
select select "**********"
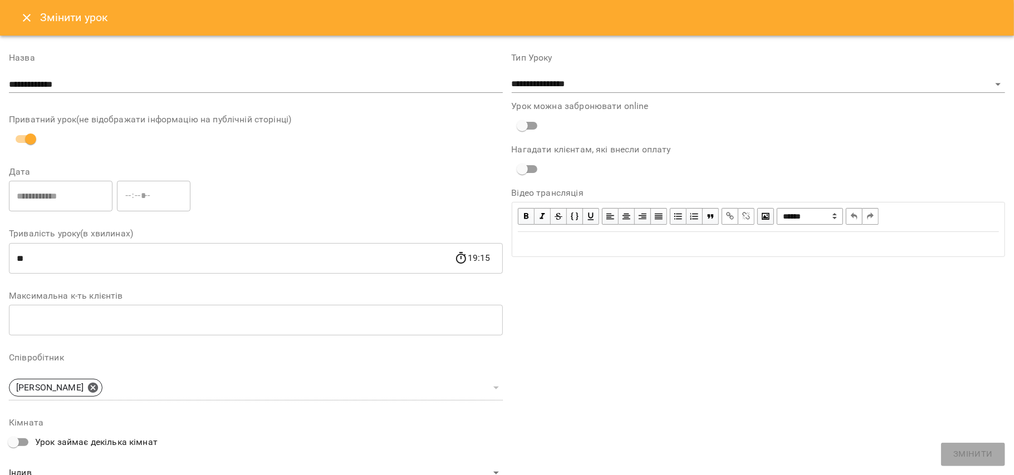
click at [26, 25] on button "Close" at bounding box center [26, 17] width 27 height 27
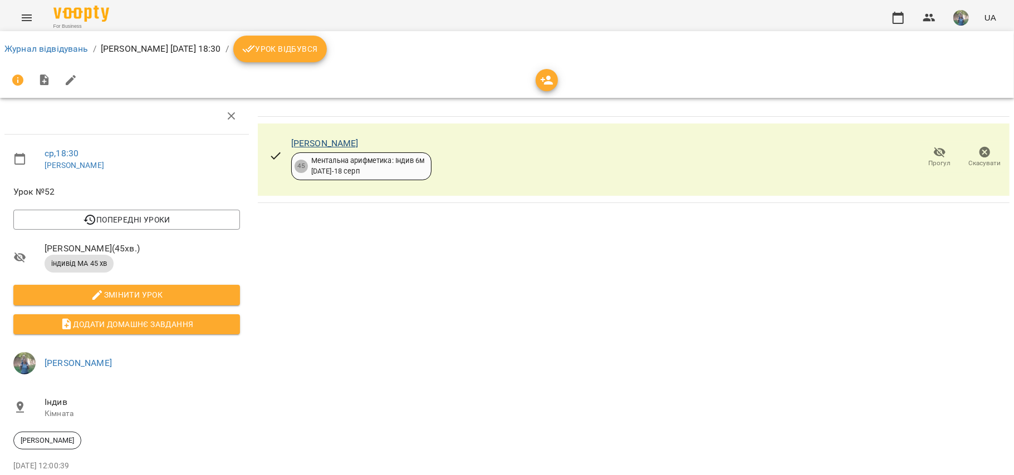
drag, startPoint x: 361, startPoint y: 141, endPoint x: 290, endPoint y: 145, distance: 71.9
click at [291, 145] on div "[PERSON_NAME]" at bounding box center [361, 143] width 140 height 13
copy link "[PERSON_NAME]"
